Goal: Transaction & Acquisition: Purchase product/service

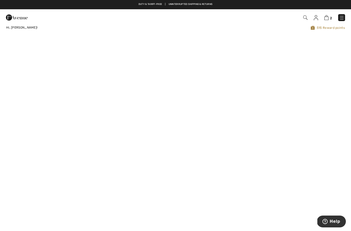
click at [341, 17] on img at bounding box center [341, 17] width 5 height 5
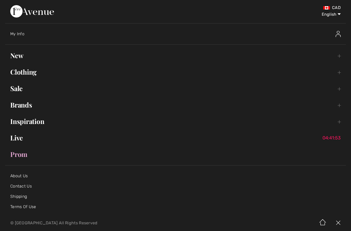
click at [28, 69] on link "Clothing Toggle submenu" at bounding box center [175, 71] width 340 height 11
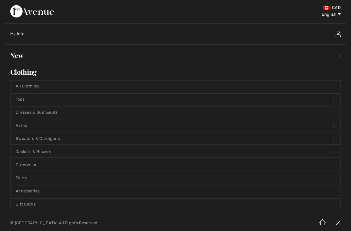
click at [45, 126] on link "Pants Open submenu" at bounding box center [176, 125] width 330 height 11
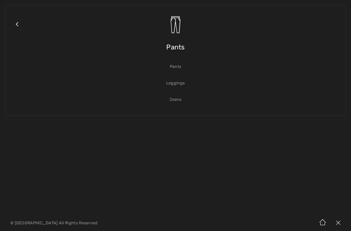
click at [179, 99] on link "Jeans" at bounding box center [176, 99] width 330 height 11
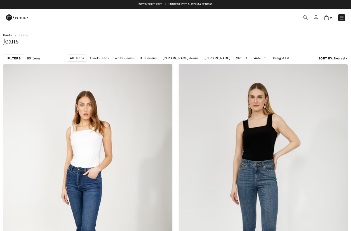
checkbox input "true"
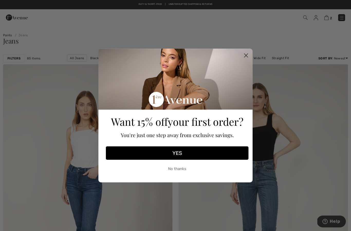
click at [244, 54] on circle "Close dialog" at bounding box center [246, 55] width 8 height 8
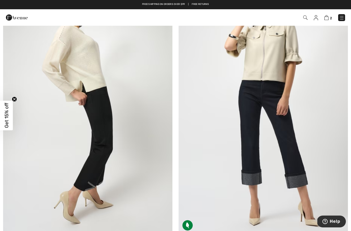
scroll to position [3789, 0]
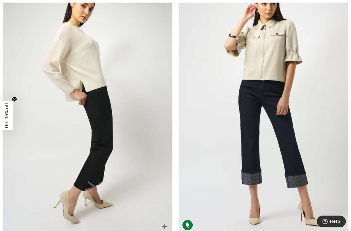
click at [80, 168] on img at bounding box center [87, 107] width 169 height 254
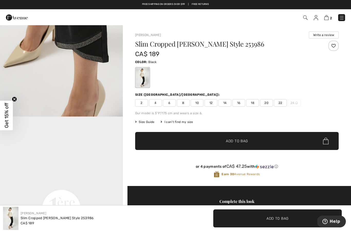
scroll to position [273, 0]
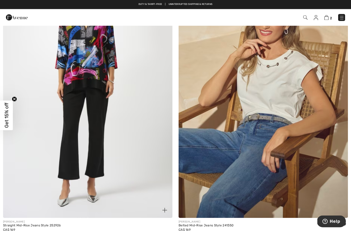
scroll to position [4353, 0]
click at [98, 152] on img at bounding box center [87, 91] width 169 height 254
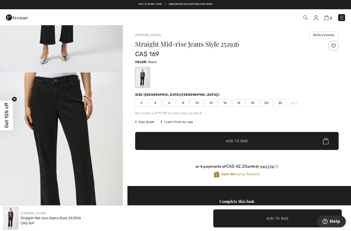
scroll to position [138, 0]
click at [211, 104] on span "12" at bounding box center [210, 103] width 13 height 8
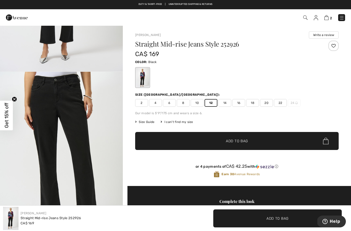
click at [244, 143] on span "Add to Bag" at bounding box center [237, 140] width 22 height 5
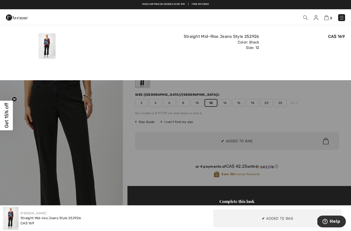
scroll to position [0, 0]
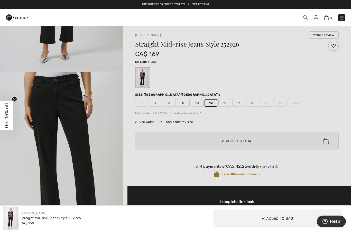
click at [318, 110] on div at bounding box center [175, 115] width 351 height 231
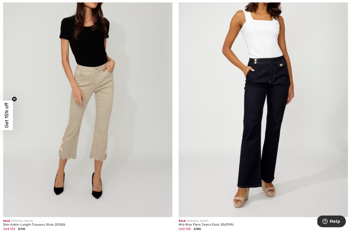
scroll to position [4628, 0]
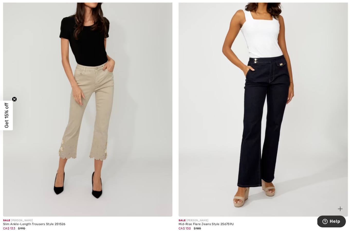
click at [273, 124] on img at bounding box center [262, 90] width 169 height 254
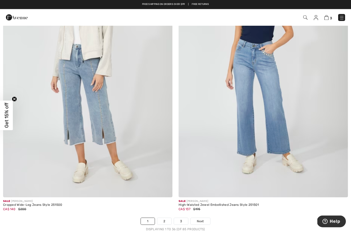
scroll to position [4921, 0]
click at [205, 219] on link "Next" at bounding box center [199, 220] width 19 height 7
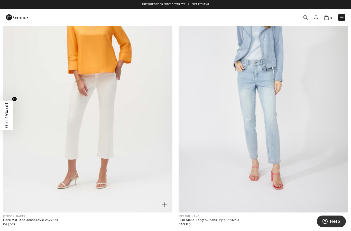
scroll to position [654, 0]
click at [101, 142] on img at bounding box center [87, 85] width 169 height 254
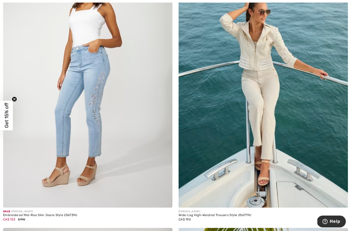
scroll to position [2100, 0]
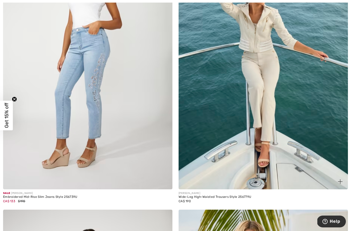
click at [262, 130] on img at bounding box center [262, 62] width 169 height 254
click at [265, 107] on img at bounding box center [262, 62] width 169 height 254
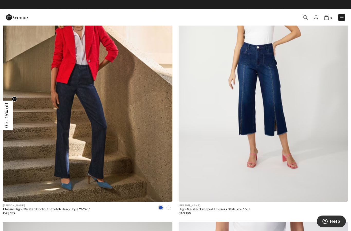
scroll to position [2635, 0]
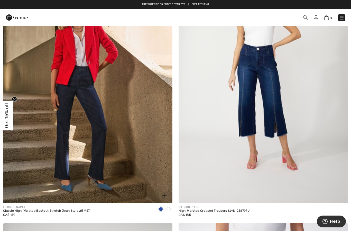
click at [89, 156] on img at bounding box center [87, 76] width 169 height 254
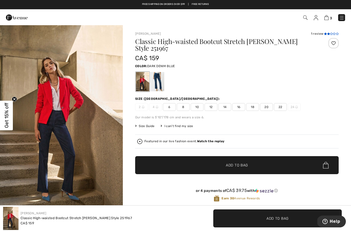
click at [324, 32] on icon at bounding box center [325, 33] width 3 height 3
click at [213, 103] on span "12" at bounding box center [210, 107] width 13 height 8
click at [235, 162] on span "Add to Bag" at bounding box center [237, 164] width 22 height 5
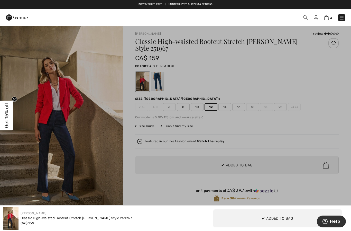
click at [340, 126] on div at bounding box center [175, 115] width 351 height 231
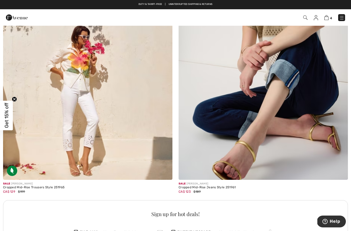
scroll to position [3205, 0]
click at [265, 111] on img at bounding box center [262, 53] width 169 height 254
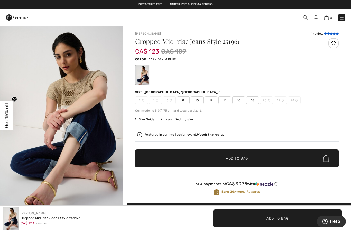
click at [324, 33] on icon at bounding box center [325, 33] width 3 height 3
click at [213, 97] on span "12" at bounding box center [210, 100] width 13 height 8
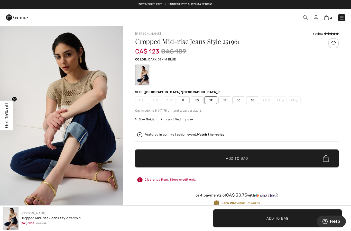
click at [241, 158] on span "Add to Bag" at bounding box center [237, 158] width 22 height 5
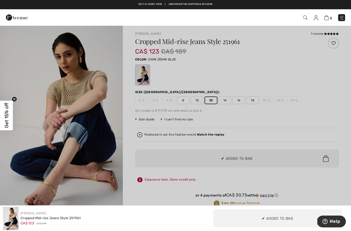
click at [286, 112] on div at bounding box center [175, 115] width 351 height 231
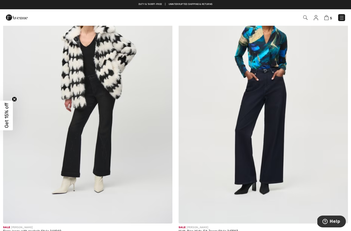
scroll to position [4620, 0]
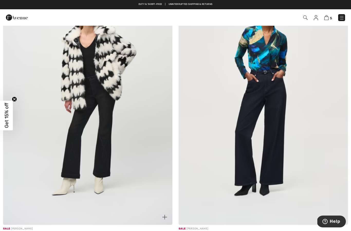
click at [113, 121] on img at bounding box center [87, 98] width 169 height 254
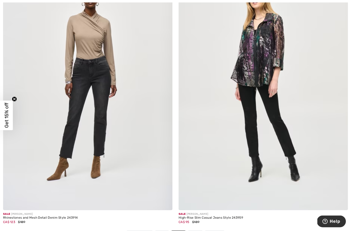
scroll to position [4909, 0]
click at [219, 230] on link "Next" at bounding box center [214, 233] width 19 height 7
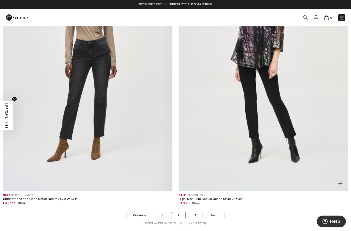
click at [268, 119] on img at bounding box center [262, 64] width 169 height 254
click at [217, 213] on span "Next" at bounding box center [214, 215] width 7 height 5
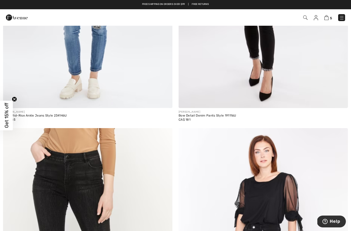
scroll to position [1298, 0]
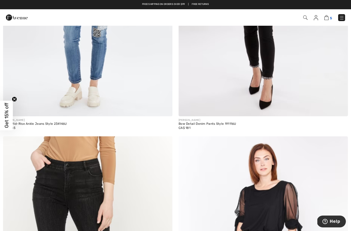
click at [327, 18] on img at bounding box center [326, 17] width 4 height 5
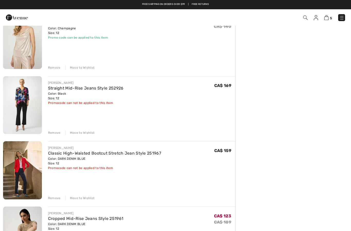
scroll to position [121, 0]
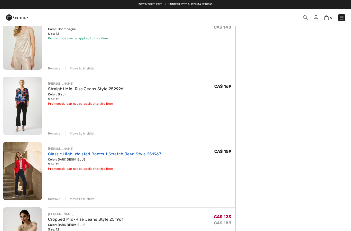
click at [95, 155] on link "Classic High-Waisted Bootcut Stretch Jean Style 251967" at bounding box center [104, 153] width 113 height 5
click at [95, 151] on link "Classic High-Waisted Bootcut Stretch Jean Style 251967" at bounding box center [104, 153] width 113 height 5
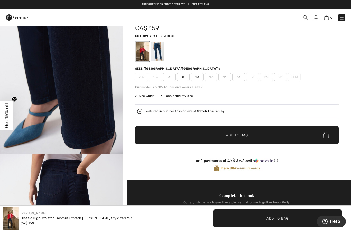
scroll to position [16, 0]
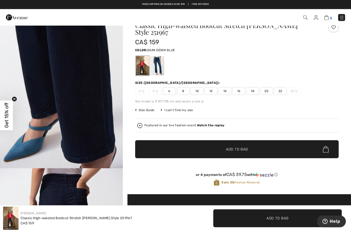
click at [327, 18] on img at bounding box center [326, 17] width 4 height 5
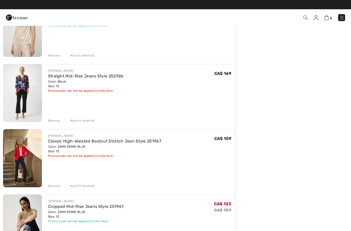
scroll to position [134, 0]
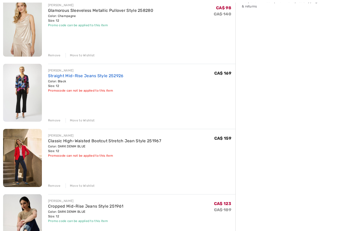
click at [93, 75] on link "Straight Mid-Rise Jeans Style 252926" at bounding box center [85, 75] width 75 height 5
click at [92, 73] on link "Straight Mid-Rise Jeans Style 252926" at bounding box center [85, 75] width 75 height 5
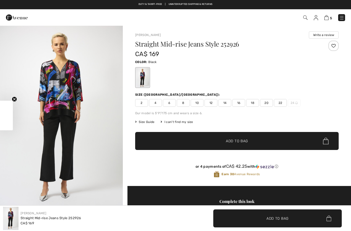
checkbox input "true"
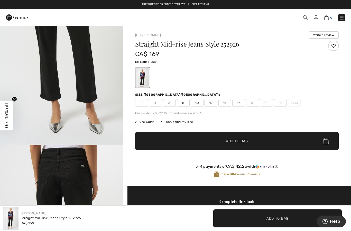
click at [327, 18] on img at bounding box center [326, 17] width 4 height 5
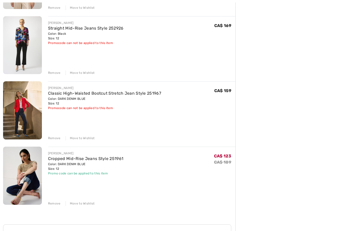
scroll to position [181, 0]
click at [85, 137] on div "Move to Wishlist" at bounding box center [79, 138] width 29 height 5
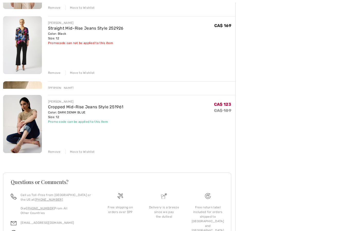
scroll to position [181, 0]
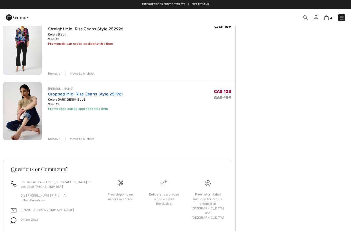
click at [91, 95] on link "Cropped Mid-Rise Jeans Style 251961" at bounding box center [85, 93] width 75 height 5
click at [92, 91] on link "Cropped Mid-Rise Jeans Style 251961" at bounding box center [85, 93] width 75 height 5
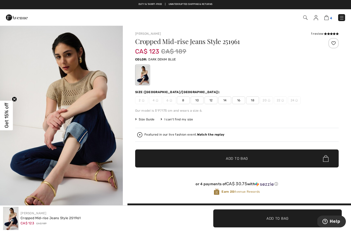
click at [327, 19] on img at bounding box center [326, 17] width 4 height 5
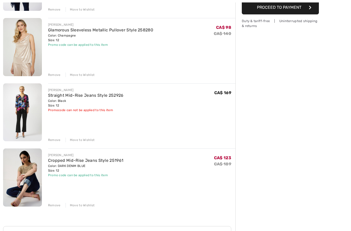
scroll to position [116, 0]
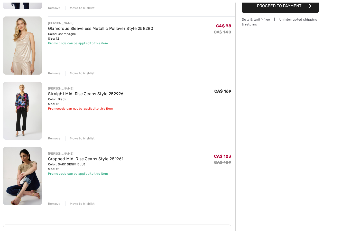
click at [84, 138] on div "Move to Wishlist" at bounding box center [79, 138] width 29 height 5
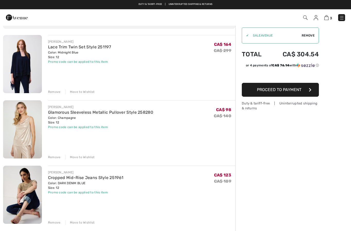
scroll to position [0, 0]
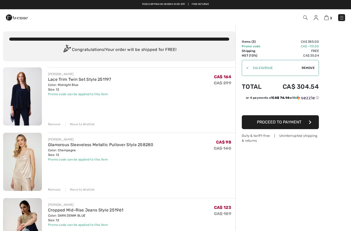
click at [341, 17] on img at bounding box center [341, 17] width 5 height 5
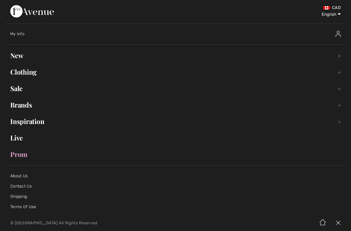
click at [31, 75] on link "Clothing Toggle submenu" at bounding box center [175, 71] width 340 height 11
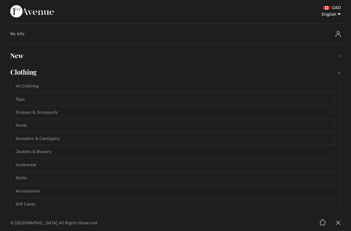
click at [22, 98] on link "Tops Open submenu" at bounding box center [176, 98] width 330 height 11
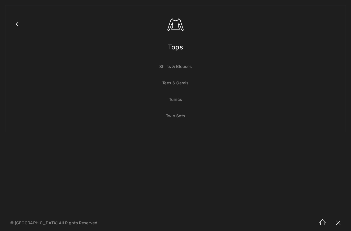
click at [187, 66] on link "Shirts & Blouses" at bounding box center [176, 66] width 330 height 11
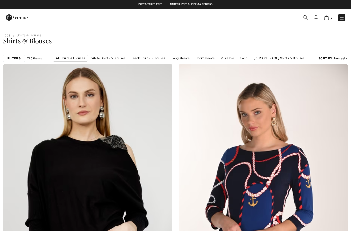
checkbox input "true"
click at [14, 59] on strong "Filters" at bounding box center [13, 58] width 13 height 5
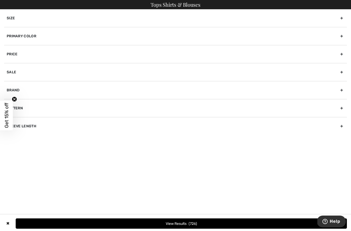
click at [92, 20] on div "Size" at bounding box center [175, 18] width 342 height 18
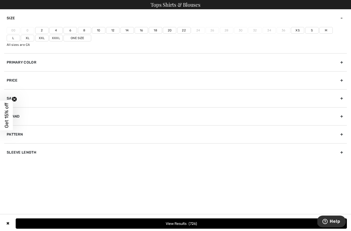
click at [114, 29] on label "12" at bounding box center [112, 30] width 13 height 7
click at [0, 0] on input"] "12" at bounding box center [0, 0] width 0 height 0
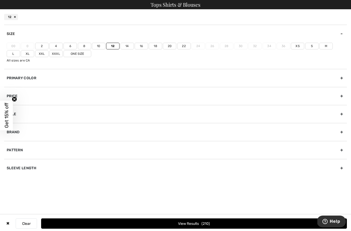
click at [20, 50] on label "L" at bounding box center [13, 53] width 13 height 7
click at [0, 0] on input"] "L" at bounding box center [0, 0] width 0 height 0
click at [201, 222] on span "337" at bounding box center [205, 223] width 8 height 4
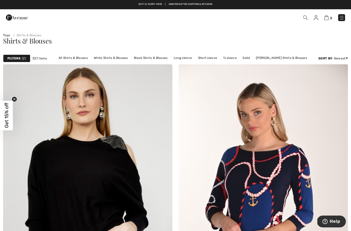
click at [16, 56] on strong "Filters" at bounding box center [13, 58] width 13 height 5
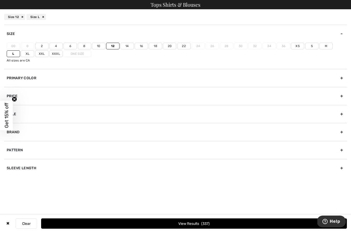
click at [99, 44] on label "10" at bounding box center [98, 46] width 13 height 7
click at [0, 0] on input"] "10" at bounding box center [0, 0] width 0 height 0
click at [182, 226] on button "View Results 393" at bounding box center [193, 223] width 305 height 10
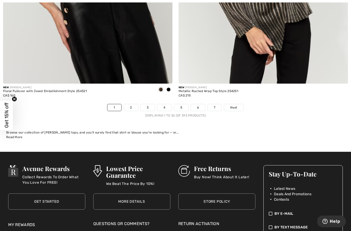
scroll to position [5035, 0]
click at [239, 105] on link "Next" at bounding box center [233, 107] width 19 height 7
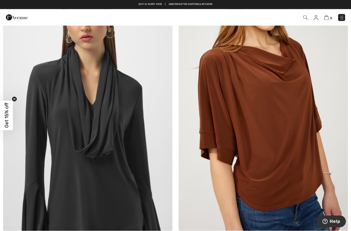
scroll to position [88, 0]
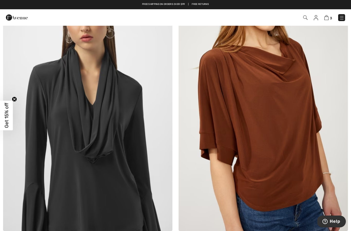
click at [270, 143] on img at bounding box center [262, 104] width 169 height 254
click at [269, 128] on img at bounding box center [262, 104] width 169 height 254
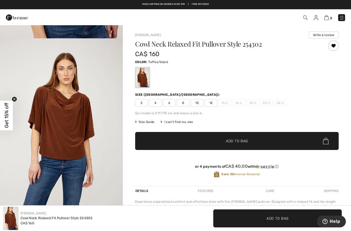
scroll to position [171, 0]
click at [213, 102] on span "12" at bounding box center [210, 103] width 13 height 8
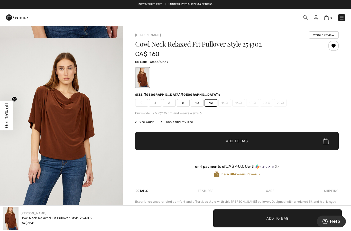
click at [243, 139] on span "Add to Bag" at bounding box center [237, 140] width 22 height 5
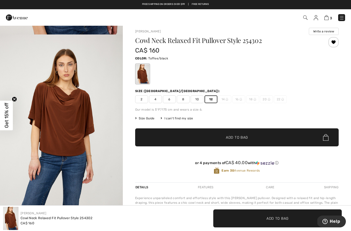
scroll to position [0, 0]
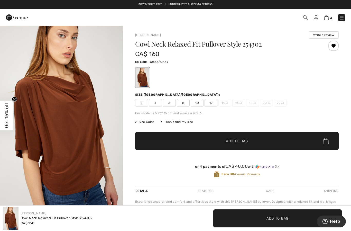
click at [212, 99] on div "Size (CA/US): 2 4 6 8 10 12 14 16 18 20 22" at bounding box center [236, 99] width 203 height 14
click at [212, 101] on span "12" at bounding box center [210, 103] width 13 height 8
click at [237, 137] on span "✔ Added to Bag Add to Bag" at bounding box center [236, 141] width 203 height 18
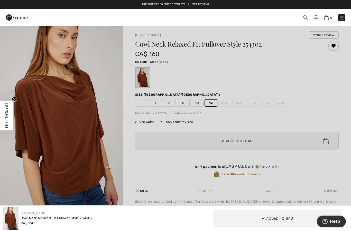
click at [296, 110] on div at bounding box center [175, 115] width 351 height 231
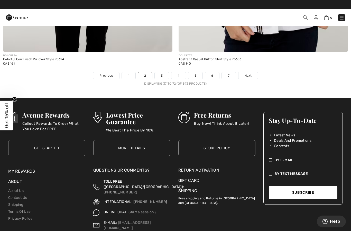
scroll to position [5067, 0]
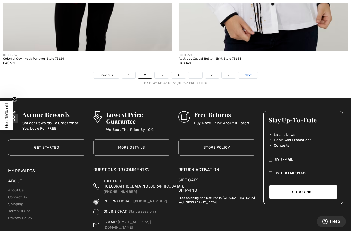
click at [246, 73] on span "Next" at bounding box center [247, 75] width 7 height 5
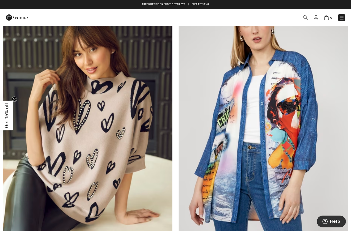
scroll to position [2583, 0]
click at [91, 163] on img at bounding box center [87, 128] width 169 height 254
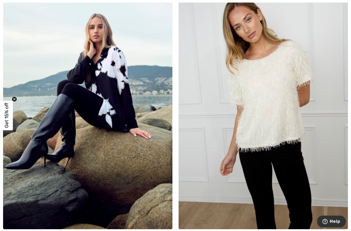
scroll to position [2883, 0]
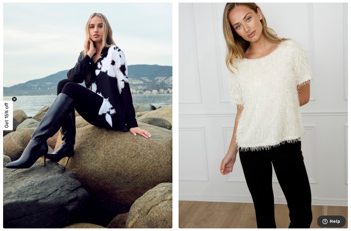
click at [106, 114] on img at bounding box center [87, 101] width 169 height 254
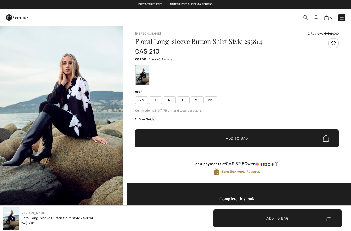
checkbox input "true"
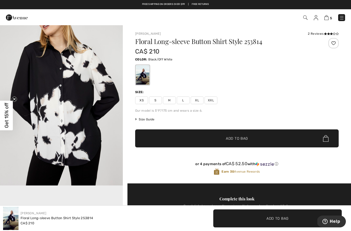
scroll to position [192, 0]
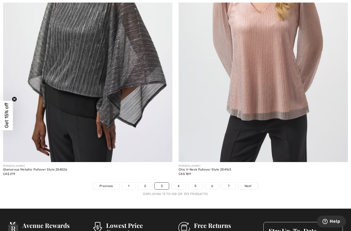
scroll to position [4957, 0]
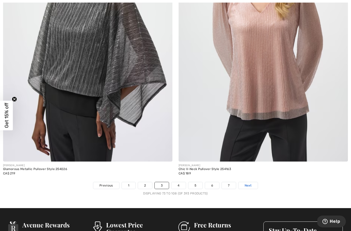
click at [253, 182] on link "Next" at bounding box center [247, 185] width 19 height 7
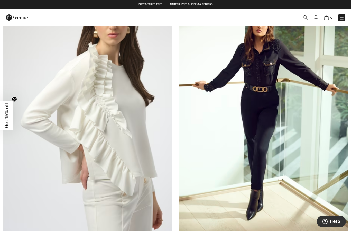
scroll to position [77, 0]
click at [271, 119] on img at bounding box center [262, 114] width 169 height 254
click at [272, 102] on img at bounding box center [262, 114] width 169 height 254
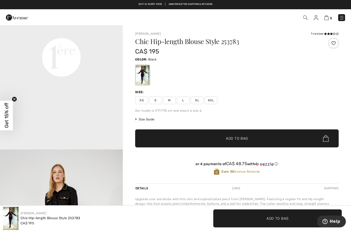
scroll to position [428, 0]
click at [328, 33] on icon at bounding box center [328, 33] width 3 height 3
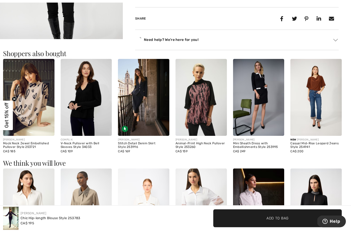
scroll to position [606, 0]
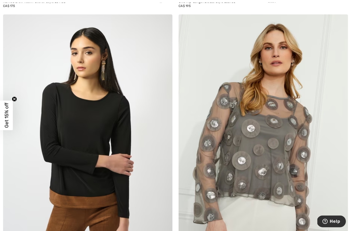
scroll to position [324, 0]
click at [91, 132] on img at bounding box center [87, 141] width 169 height 254
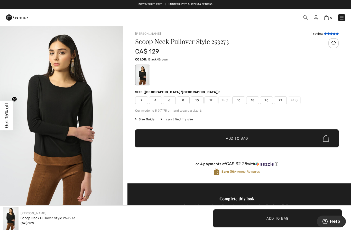
click at [327, 32] on icon at bounding box center [328, 33] width 3 height 3
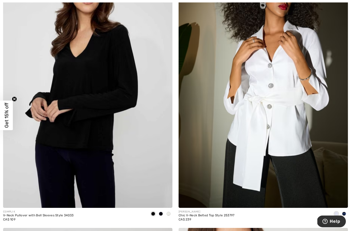
scroll to position [1206, 0]
click at [169, 213] on span at bounding box center [168, 213] width 4 height 4
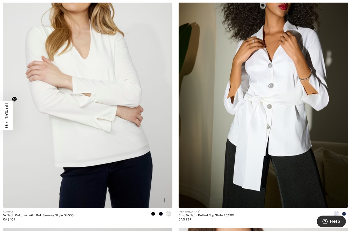
click at [153, 214] on span at bounding box center [153, 213] width 4 height 4
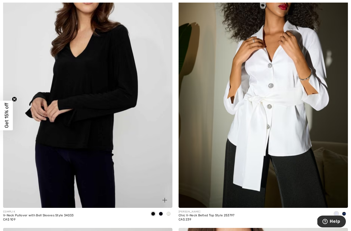
click at [115, 129] on img at bounding box center [87, 81] width 169 height 254
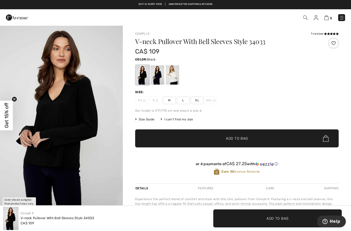
click at [174, 76] on div at bounding box center [172, 74] width 13 height 19
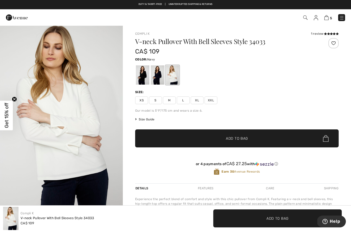
click at [158, 73] on div at bounding box center [157, 74] width 13 height 19
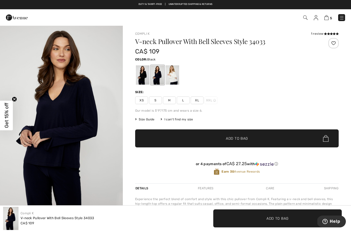
click at [146, 72] on div at bounding box center [142, 74] width 13 height 19
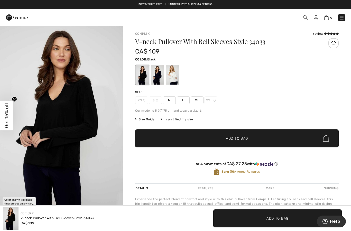
click at [144, 78] on div at bounding box center [142, 74] width 13 height 19
click at [186, 100] on span "L" at bounding box center [183, 100] width 13 height 8
click at [236, 136] on span "Add to Bag" at bounding box center [237, 138] width 22 height 5
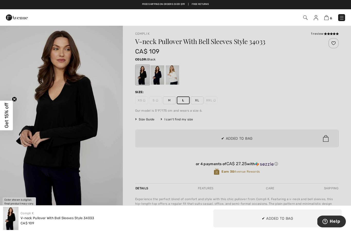
click at [139, 165] on div at bounding box center [175, 115] width 351 height 231
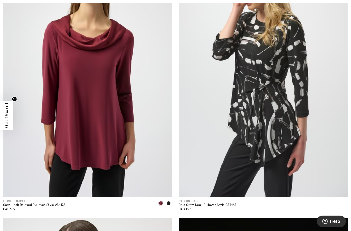
scroll to position [2366, 0]
click at [103, 127] on img at bounding box center [87, 70] width 169 height 254
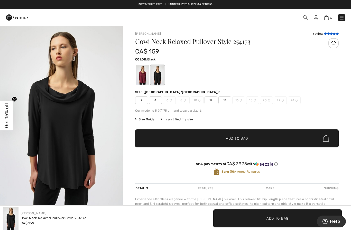
click at [327, 32] on icon at bounding box center [328, 33] width 3 height 3
click at [145, 80] on div at bounding box center [142, 74] width 13 height 19
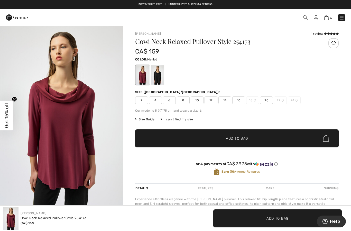
click at [198, 102] on span "10" at bounding box center [196, 100] width 13 height 8
click at [234, 139] on span "Add to Bag" at bounding box center [237, 138] width 22 height 5
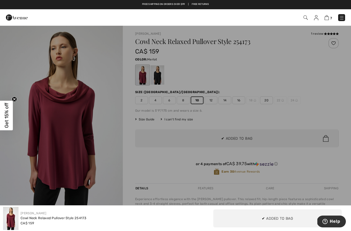
click at [297, 168] on div at bounding box center [175, 115] width 351 height 231
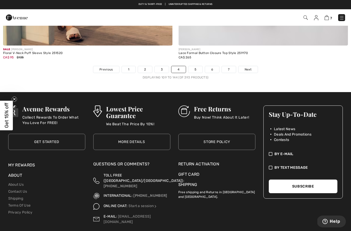
scroll to position [5073, 0]
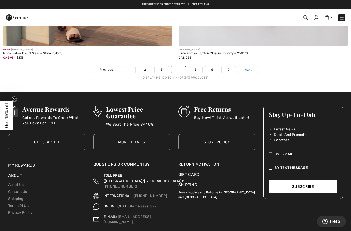
click at [250, 67] on span "Next" at bounding box center [247, 69] width 7 height 5
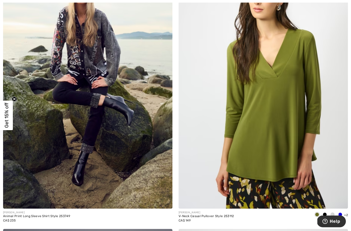
scroll to position [2355, 0]
click at [291, 132] on img at bounding box center [262, 82] width 169 height 254
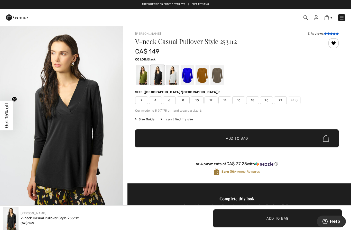
click at [326, 34] on icon at bounding box center [325, 33] width 3 height 3
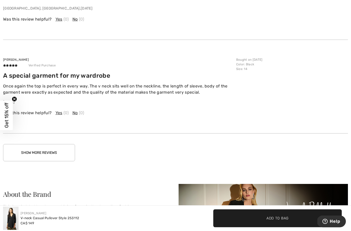
scroll to position [946, 0]
click at [55, 154] on button "Show More Reviews" at bounding box center [39, 152] width 72 height 17
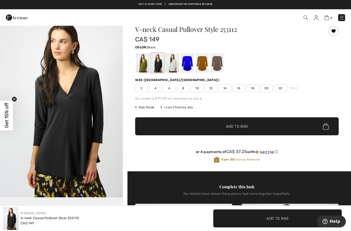
scroll to position [0, 0]
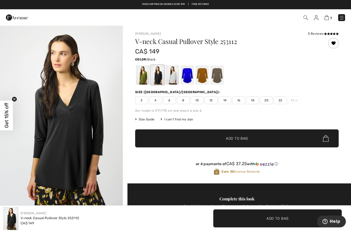
click at [214, 102] on span "12" at bounding box center [210, 100] width 13 height 8
click at [236, 140] on span "Add to Bag" at bounding box center [237, 138] width 22 height 5
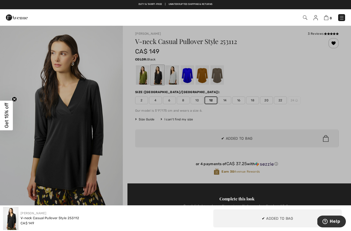
click at [191, 164] on div at bounding box center [175, 115] width 351 height 231
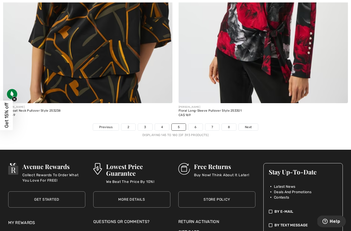
scroll to position [5030, 0]
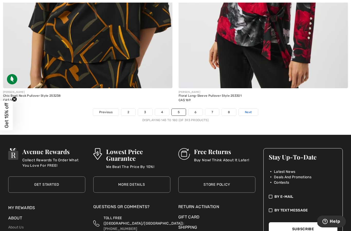
click at [249, 110] on span "Next" at bounding box center [248, 112] width 7 height 5
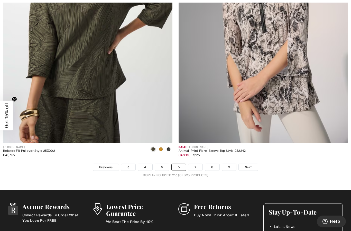
scroll to position [4976, 0]
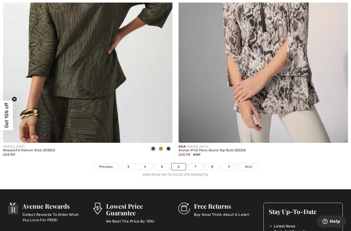
click at [252, 164] on link "Next" at bounding box center [247, 166] width 19 height 7
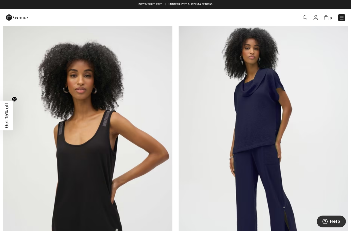
scroll to position [2015, 0]
click at [270, 124] on img at bounding box center [262, 148] width 169 height 254
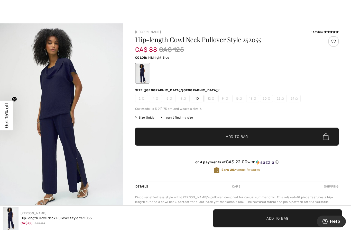
scroll to position [6, 0]
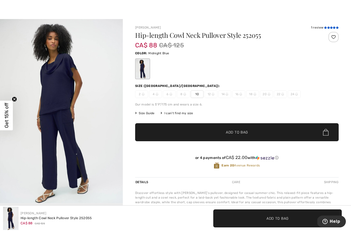
click at [327, 26] on icon at bounding box center [328, 27] width 3 height 3
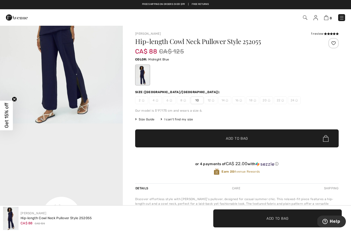
click at [196, 97] on span "10" at bounding box center [196, 100] width 13 height 8
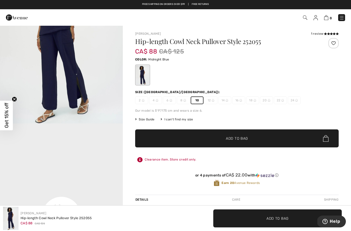
click at [239, 137] on span "Add to Bag" at bounding box center [237, 138] width 22 height 5
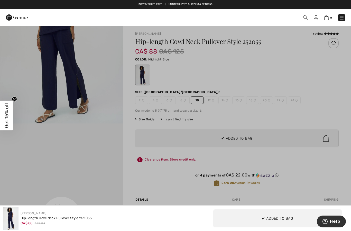
click at [120, 116] on div at bounding box center [175, 115] width 351 height 231
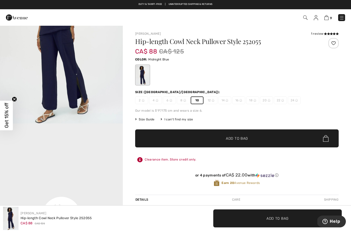
scroll to position [6, 0]
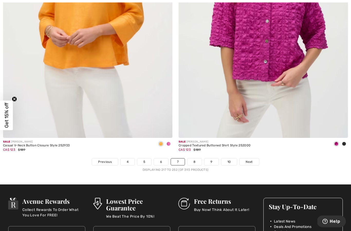
scroll to position [4981, 0]
click at [248, 160] on span "Next" at bounding box center [248, 161] width 7 height 5
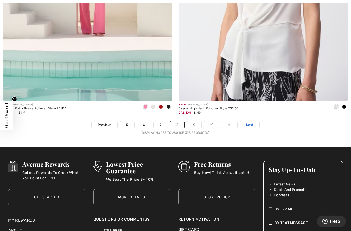
scroll to position [5018, 0]
click at [251, 122] on span "Next" at bounding box center [249, 124] width 7 height 5
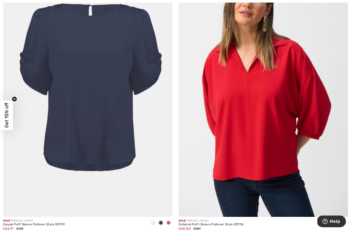
scroll to position [1471, 0]
click at [97, 126] on img at bounding box center [87, 90] width 169 height 254
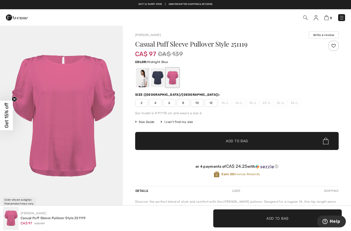
click at [157, 80] on div at bounding box center [157, 77] width 13 height 19
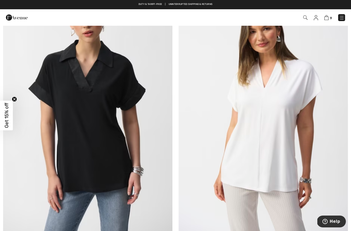
scroll to position [2879, 0]
click at [276, 168] on img at bounding box center [262, 105] width 169 height 254
click at [277, 144] on img at bounding box center [262, 105] width 169 height 254
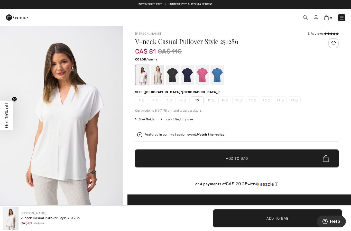
click at [321, 33] on div "3 Reviews" at bounding box center [323, 33] width 31 height 5
click at [322, 34] on div "3 Reviews" at bounding box center [323, 33] width 31 height 5
click at [174, 72] on div at bounding box center [172, 74] width 13 height 19
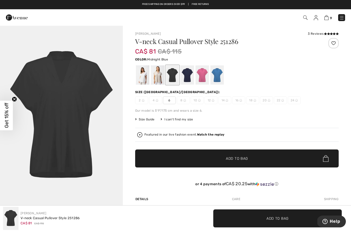
click at [188, 73] on div at bounding box center [186, 74] width 13 height 19
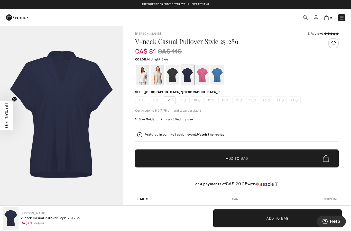
click at [217, 72] on div at bounding box center [216, 74] width 13 height 19
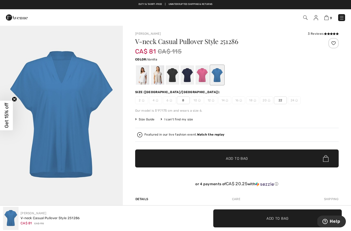
click at [145, 74] on div at bounding box center [142, 74] width 13 height 19
click at [162, 73] on div at bounding box center [157, 74] width 13 height 19
click at [144, 80] on div at bounding box center [142, 74] width 13 height 19
click at [145, 81] on div at bounding box center [142, 74] width 13 height 19
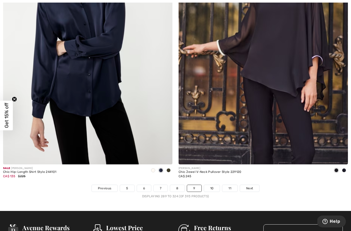
scroll to position [4954, 0]
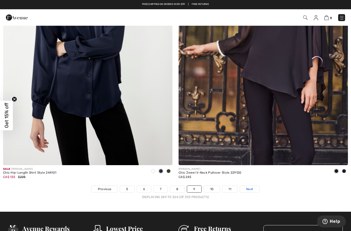
click at [251, 187] on span "Next" at bounding box center [249, 188] width 7 height 5
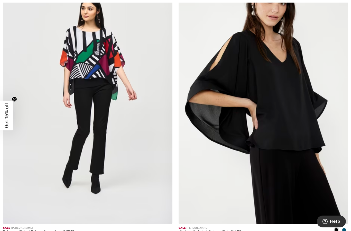
scroll to position [369, 0]
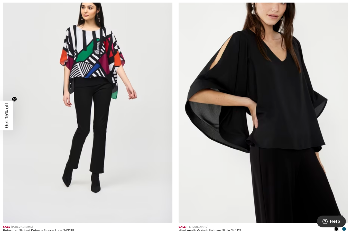
click at [346, 229] on div at bounding box center [344, 229] width 8 height 8
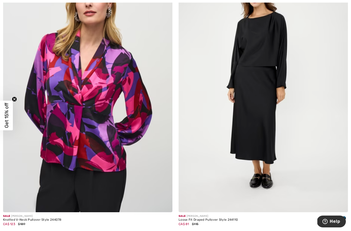
scroll to position [658, 0]
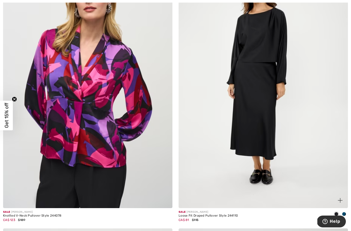
click at [345, 215] on div at bounding box center [344, 214] width 8 height 8
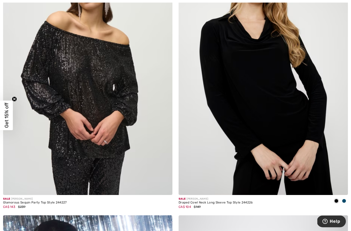
scroll to position [945, 0]
click at [347, 202] on div at bounding box center [344, 201] width 8 height 8
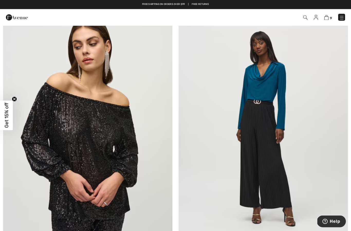
scroll to position [884, 0]
click at [272, 115] on img at bounding box center [262, 129] width 169 height 254
click at [270, 113] on img at bounding box center [262, 129] width 169 height 254
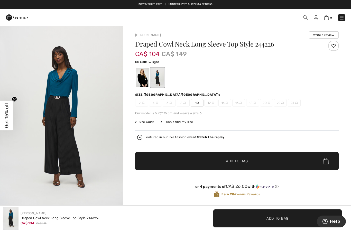
click at [143, 80] on div at bounding box center [142, 77] width 13 height 19
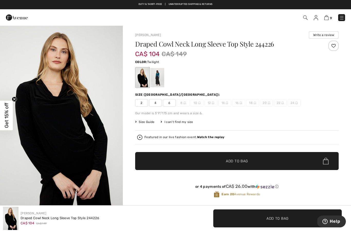
click at [162, 81] on div at bounding box center [157, 77] width 13 height 19
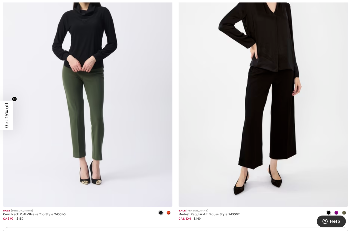
scroll to position [1481, 0]
click at [338, 212] on span at bounding box center [336, 212] width 4 height 4
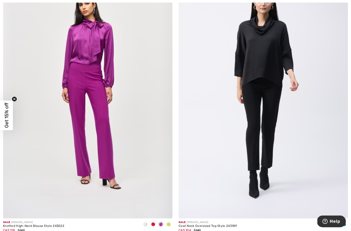
scroll to position [2071, 0]
click at [347, 222] on div at bounding box center [344, 224] width 8 height 8
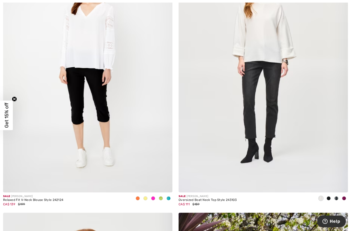
scroll to position [3557, 0]
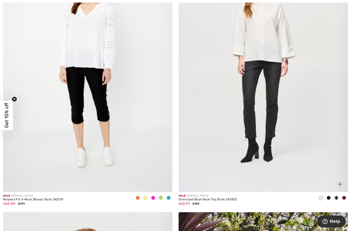
click at [345, 197] on div at bounding box center [344, 198] width 8 height 8
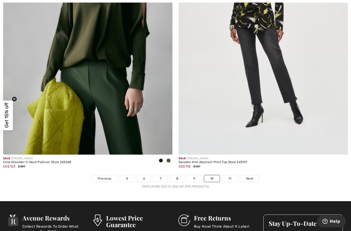
scroll to position [4964, 0]
click at [252, 176] on span "Next" at bounding box center [249, 178] width 7 height 5
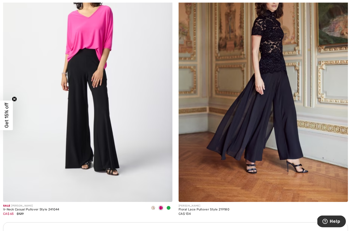
scroll to position [1486, 0]
click at [153, 206] on span at bounding box center [153, 207] width 4 height 4
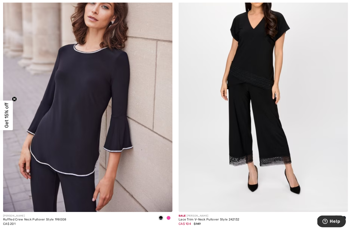
scroll to position [1804, 0]
click at [169, 218] on span at bounding box center [168, 217] width 4 height 4
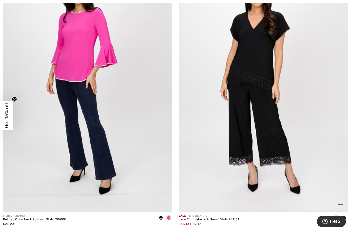
click at [346, 218] on div at bounding box center [344, 218] width 8 height 8
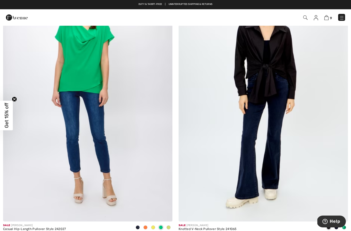
scroll to position [2069, 0]
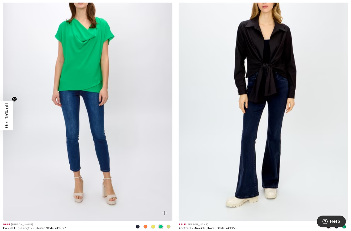
click at [89, 128] on img at bounding box center [87, 94] width 169 height 254
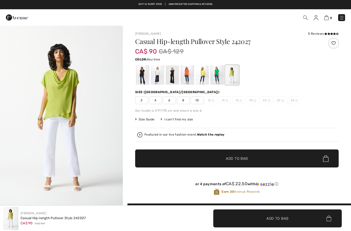
checkbox input "true"
click at [146, 76] on div at bounding box center [142, 74] width 13 height 19
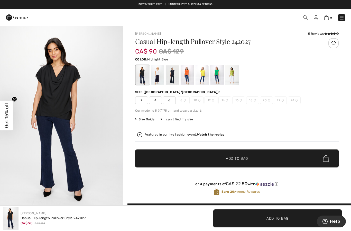
click at [172, 76] on div at bounding box center [172, 74] width 13 height 19
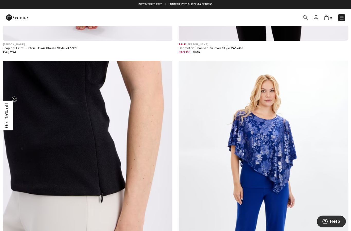
scroll to position [2794, 0]
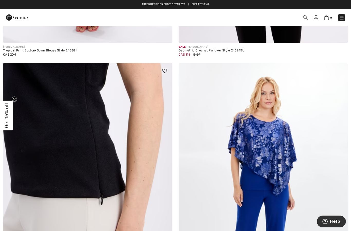
click at [101, 149] on img at bounding box center [87, 190] width 169 height 254
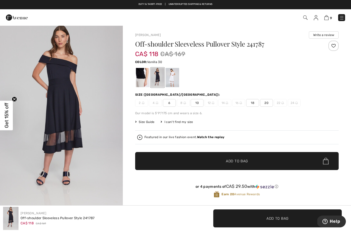
click at [173, 80] on div at bounding box center [172, 77] width 13 height 19
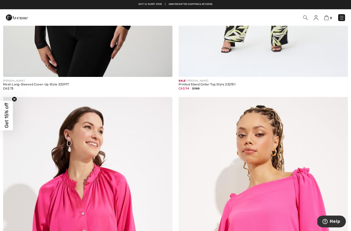
scroll to position [4219, 0]
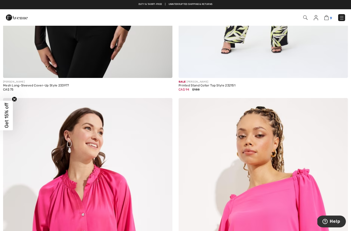
click at [327, 20] on img at bounding box center [326, 17] width 4 height 5
click at [328, 1] on div "Duty & tariff-free | Uninterrupted shipping & returns Free shipping on orders o…" at bounding box center [175, 4] width 351 height 9
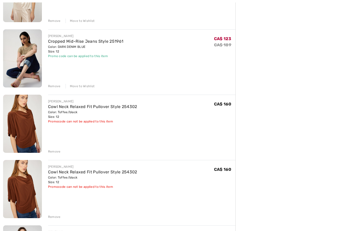
scroll to position [168, 0]
click at [54, 218] on div "Remove" at bounding box center [54, 216] width 13 height 5
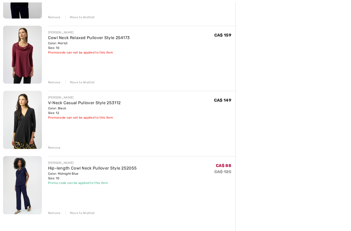
scroll to position [362, 0]
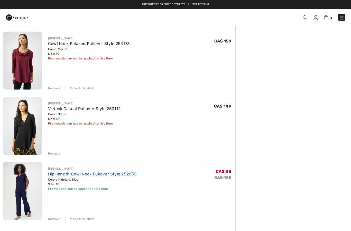
click at [70, 175] on link "Hip-length Cowl Neck Pullover Style 252055" at bounding box center [92, 173] width 89 height 5
click at [71, 171] on link "Hip-length Cowl Neck Pullover Style 252055" at bounding box center [92, 173] width 89 height 5
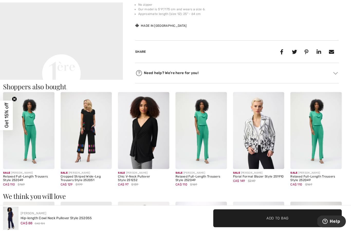
scroll to position [228, 0]
click at [200, 148] on img at bounding box center [200, 130] width 51 height 77
click at [206, 129] on img at bounding box center [200, 130] width 51 height 77
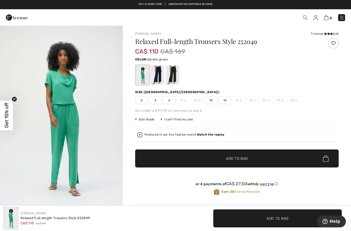
click at [159, 74] on div at bounding box center [157, 74] width 13 height 19
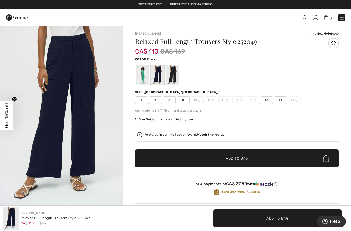
click at [177, 77] on div at bounding box center [172, 74] width 13 height 19
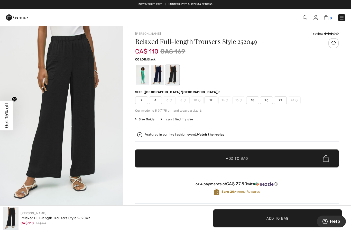
click at [325, 18] on img at bounding box center [326, 17] width 4 height 5
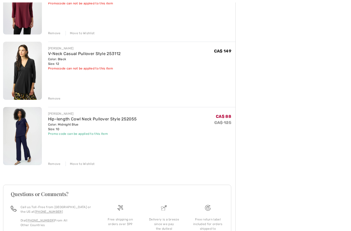
scroll to position [417, 0]
click at [55, 165] on div "Remove" at bounding box center [54, 163] width 13 height 5
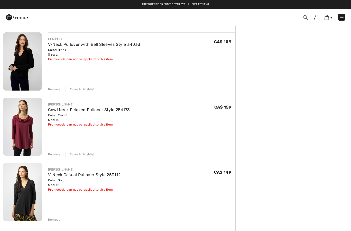
scroll to position [296, 0]
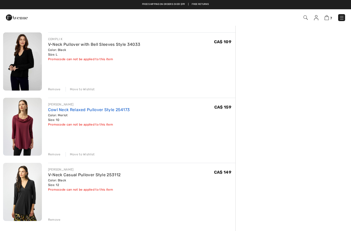
click at [79, 112] on link "Cowl Neck Relaxed Pullover Style 254173" at bounding box center [89, 109] width 82 height 5
click at [81, 107] on link "Cowl Neck Relaxed Pullover Style 254173" at bounding box center [89, 109] width 82 height 5
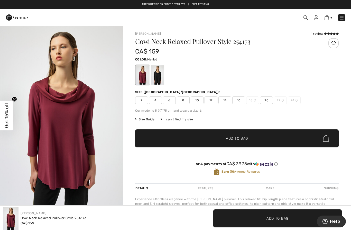
click at [212, 100] on span "12" at bounding box center [210, 100] width 13 height 8
click at [241, 140] on span "Add to Bag" at bounding box center [237, 138] width 22 height 5
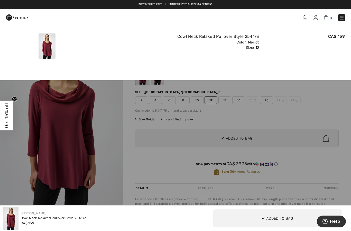
click at [327, 17] on img at bounding box center [326, 17] width 4 height 5
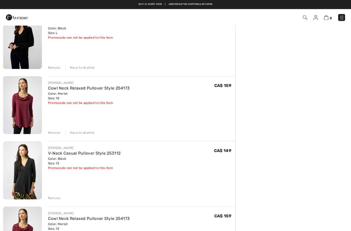
scroll to position [314, 0]
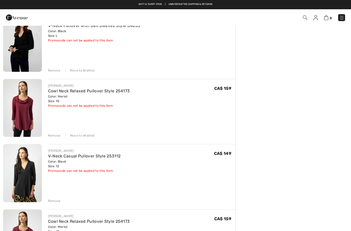
click at [52, 137] on div "Remove" at bounding box center [54, 135] width 13 height 5
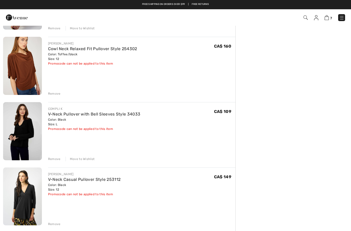
scroll to position [226, 0]
click at [84, 116] on link "V-Neck Pullover with Bell Sleeves Style 34033" at bounding box center [94, 114] width 92 height 5
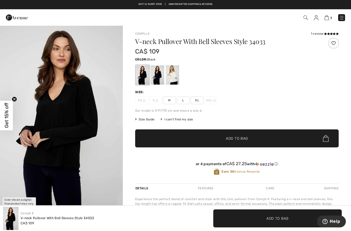
click at [171, 79] on div at bounding box center [172, 74] width 13 height 19
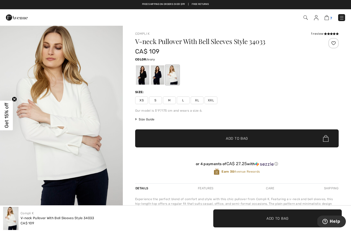
click at [325, 20] on img at bounding box center [326, 17] width 4 height 5
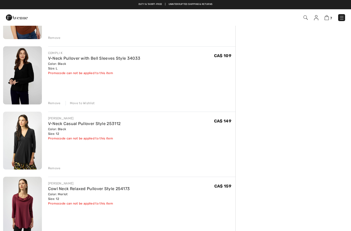
scroll to position [279, 0]
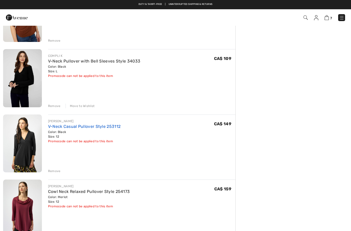
click at [85, 127] on link "V-Neck Casual Pullover Style 253112" at bounding box center [84, 126] width 73 height 5
click at [85, 124] on link "V-Neck Casual Pullover Style 253112" at bounding box center [84, 126] width 73 height 5
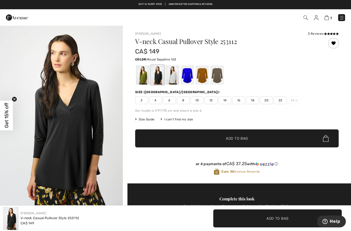
click at [186, 79] on div at bounding box center [186, 74] width 13 height 19
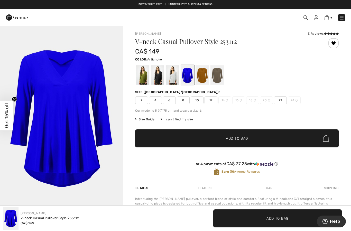
click at [145, 74] on div at bounding box center [142, 74] width 13 height 19
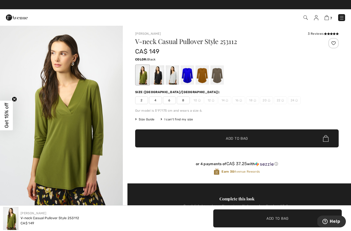
click at [157, 73] on div at bounding box center [157, 74] width 13 height 19
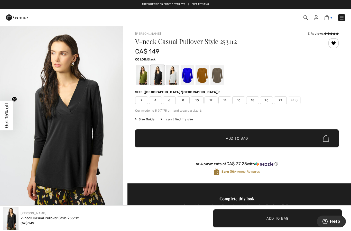
click at [328, 20] on img at bounding box center [326, 17] width 4 height 5
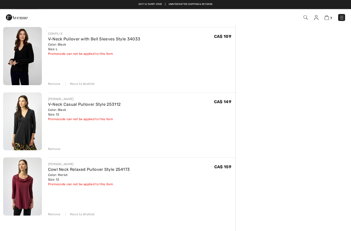
scroll to position [300, 0]
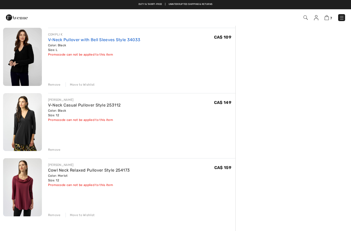
click at [92, 41] on link "V-Neck Pullover with Bell Sleeves Style 34033" at bounding box center [94, 39] width 92 height 5
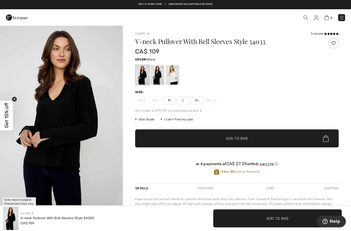
click at [173, 73] on div at bounding box center [172, 74] width 13 height 19
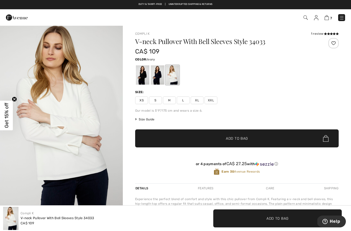
click at [159, 78] on div at bounding box center [157, 74] width 13 height 19
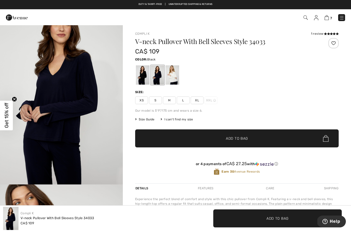
click at [143, 78] on div at bounding box center [142, 74] width 13 height 19
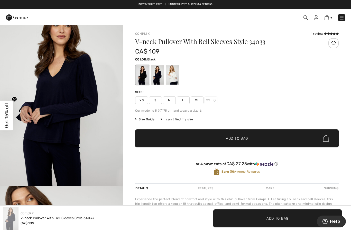
scroll to position [23, 0]
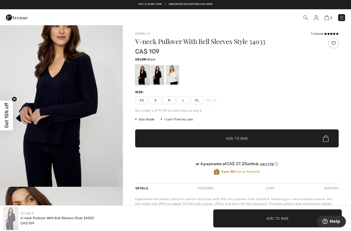
click at [144, 78] on div at bounding box center [142, 74] width 13 height 19
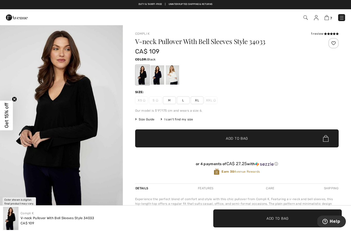
scroll to position [0, 0]
click at [328, 17] on img at bounding box center [326, 17] width 4 height 5
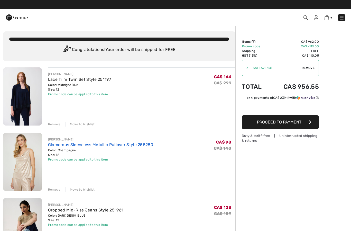
click at [91, 144] on link "Glamorous Sleeveless Metallic Pullover Style 258280" at bounding box center [100, 144] width 105 height 5
click at [90, 147] on link "Glamorous Sleeveless Metallic Pullover Style 258280" at bounding box center [100, 144] width 105 height 5
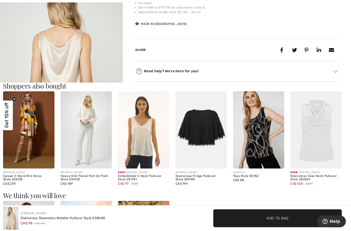
scroll to position [414, 0]
click at [88, 161] on img at bounding box center [86, 129] width 51 height 77
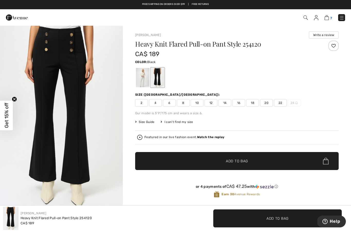
click at [328, 17] on img at bounding box center [326, 17] width 4 height 5
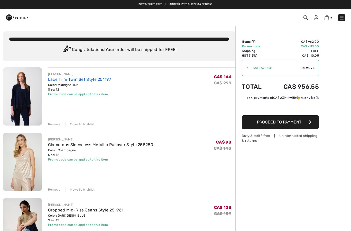
click at [75, 81] on link "Lace Trim Twin Set Style 251197" at bounding box center [79, 79] width 63 height 5
click at [79, 80] on link "Lace Trim Twin Set Style 251197" at bounding box center [79, 79] width 63 height 5
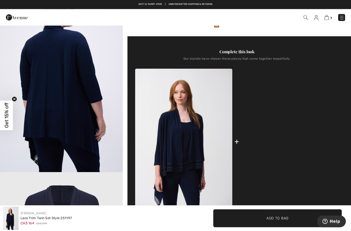
scroll to position [149, 0]
click at [303, 138] on img at bounding box center [289, 142] width 97 height 146
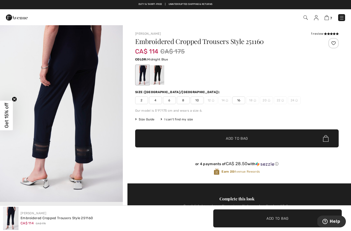
scroll to position [192, 0]
click at [158, 76] on div at bounding box center [157, 74] width 13 height 19
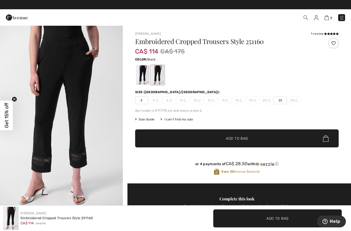
scroll to position [0, 0]
click at [328, 18] on img at bounding box center [326, 17] width 4 height 5
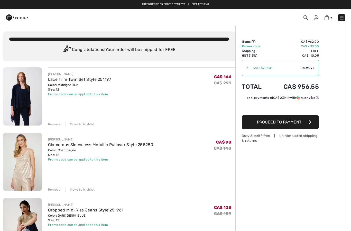
click at [343, 19] on img at bounding box center [341, 17] width 5 height 5
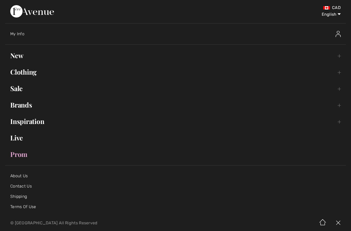
click at [19, 87] on link "Sale Toggle submenu" at bounding box center [175, 88] width 340 height 11
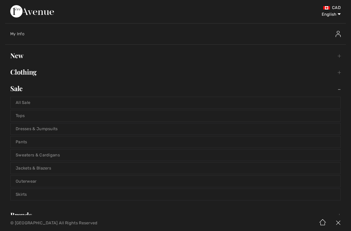
click at [26, 142] on link "Pants" at bounding box center [176, 141] width 330 height 11
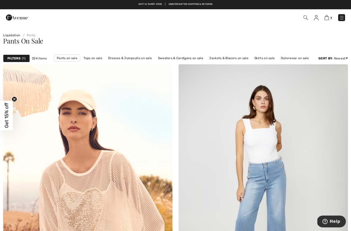
click at [20, 56] on div "Filters 1" at bounding box center [16, 58] width 27 height 8
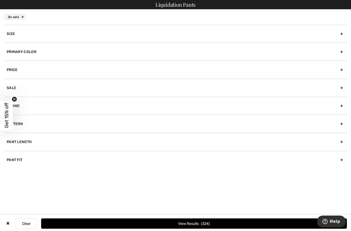
click at [159, 35] on div "Size" at bounding box center [175, 34] width 342 height 18
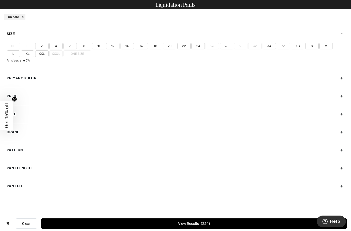
click at [114, 45] on label "12" at bounding box center [112, 46] width 13 height 7
click at [0, 0] on input"] "12" at bounding box center [0, 0] width 0 height 0
click at [20, 50] on label "L" at bounding box center [13, 53] width 13 height 7
click at [0, 0] on input"] "L" at bounding box center [0, 0] width 0 height 0
click at [121, 78] on div "Primary Color" at bounding box center [175, 78] width 342 height 18
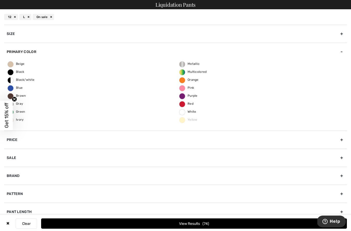
click at [12, 73] on span "Black" at bounding box center [16, 72] width 17 height 4
click at [0, 0] on input "Black" at bounding box center [0, 0] width 0 height 0
click at [163, 224] on button "View Results 16" at bounding box center [193, 223] width 305 height 10
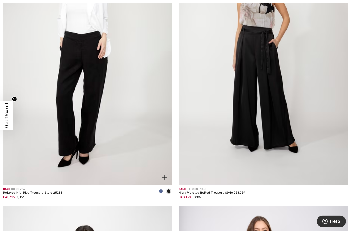
scroll to position [1831, 0]
click at [88, 119] on img at bounding box center [87, 58] width 169 height 254
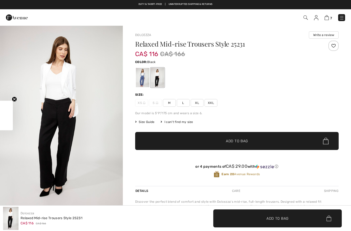
checkbox input "true"
click at [142, 82] on div at bounding box center [142, 77] width 13 height 19
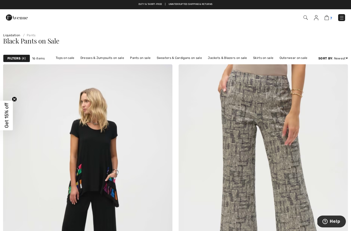
click at [328, 17] on img at bounding box center [326, 17] width 4 height 5
click at [329, 16] on link "7" at bounding box center [327, 17] width 7 height 6
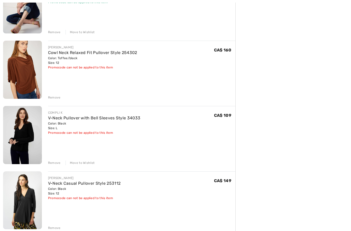
scroll to position [222, 0]
click at [52, 98] on div "Remove" at bounding box center [54, 97] width 13 height 5
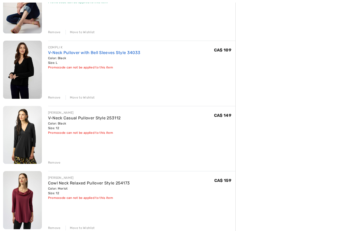
click at [88, 54] on link "V-Neck Pullover with Bell Sleeves Style 34033" at bounding box center [94, 52] width 92 height 5
click at [90, 50] on link "V-Neck Pullover with Bell Sleeves Style 34033" at bounding box center [94, 52] width 92 height 5
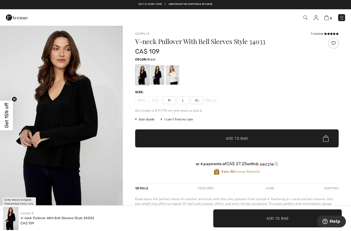
click at [174, 75] on div at bounding box center [172, 74] width 13 height 19
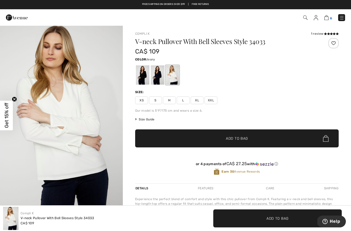
click at [328, 18] on img at bounding box center [326, 17] width 4 height 5
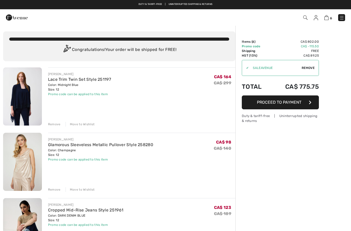
checkbox input "true"
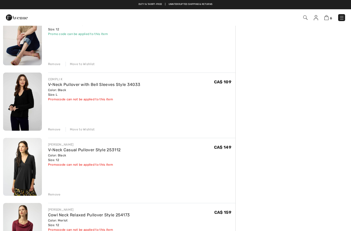
scroll to position [190, 0]
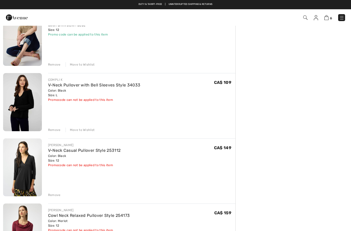
click at [86, 127] on div "Move to Wishlist" at bounding box center [79, 129] width 29 height 5
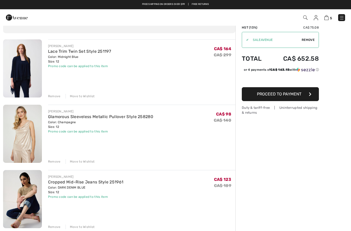
scroll to position [0, 0]
